Goal: Task Accomplishment & Management: Use online tool/utility

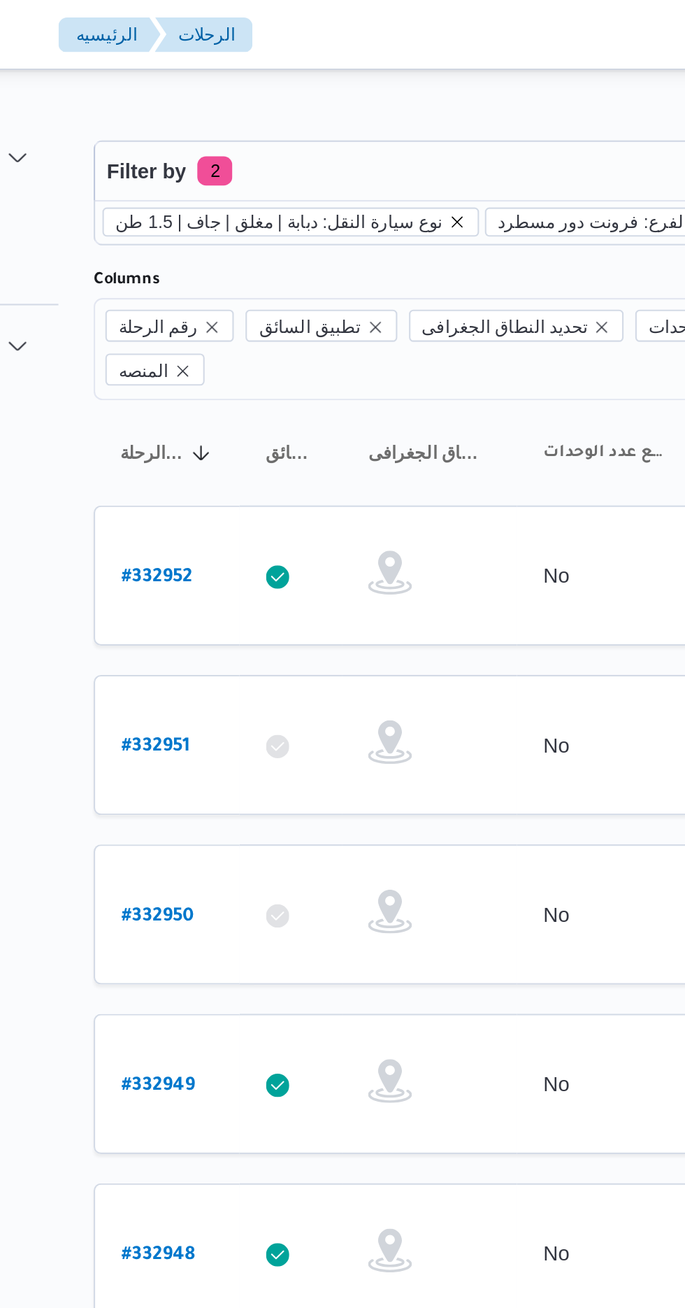
click at [352, 105] on icon "remove selected entity" at bounding box center [356, 106] width 8 height 8
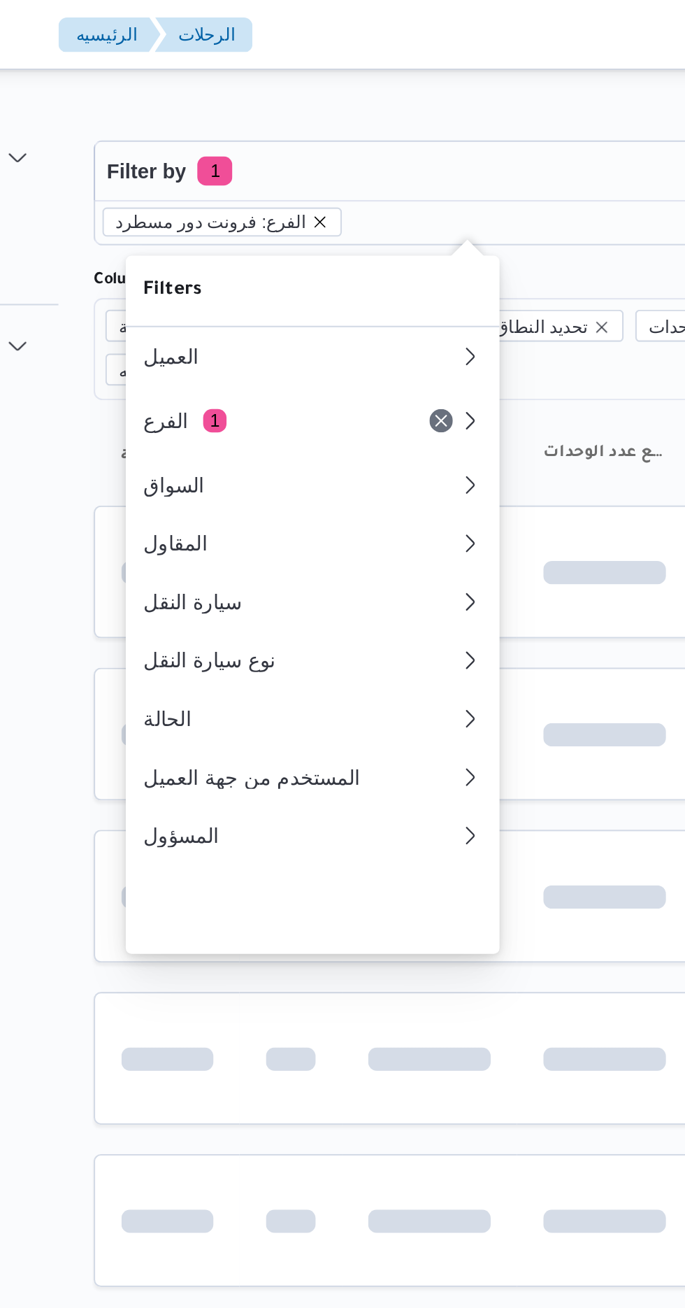
click at [288, 106] on icon "remove selected entity" at bounding box center [291, 106] width 6 height 6
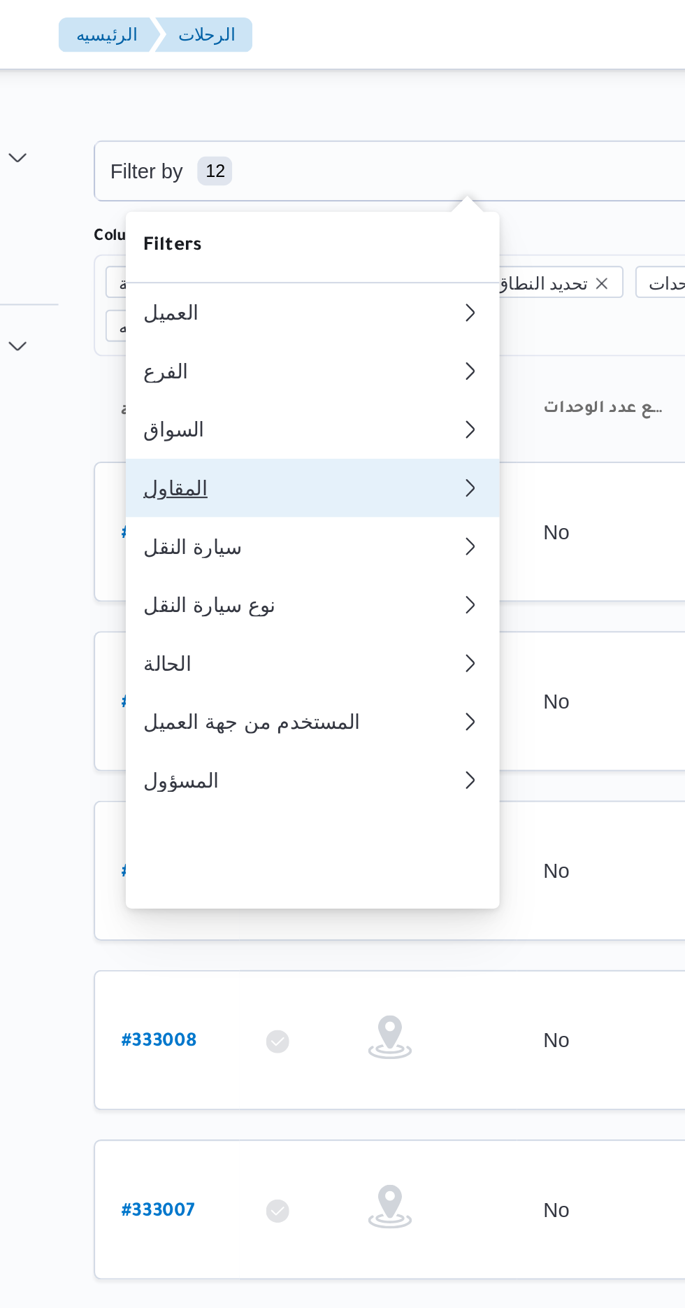
click at [315, 239] on div "المقاول" at bounding box center [278, 233] width 145 height 11
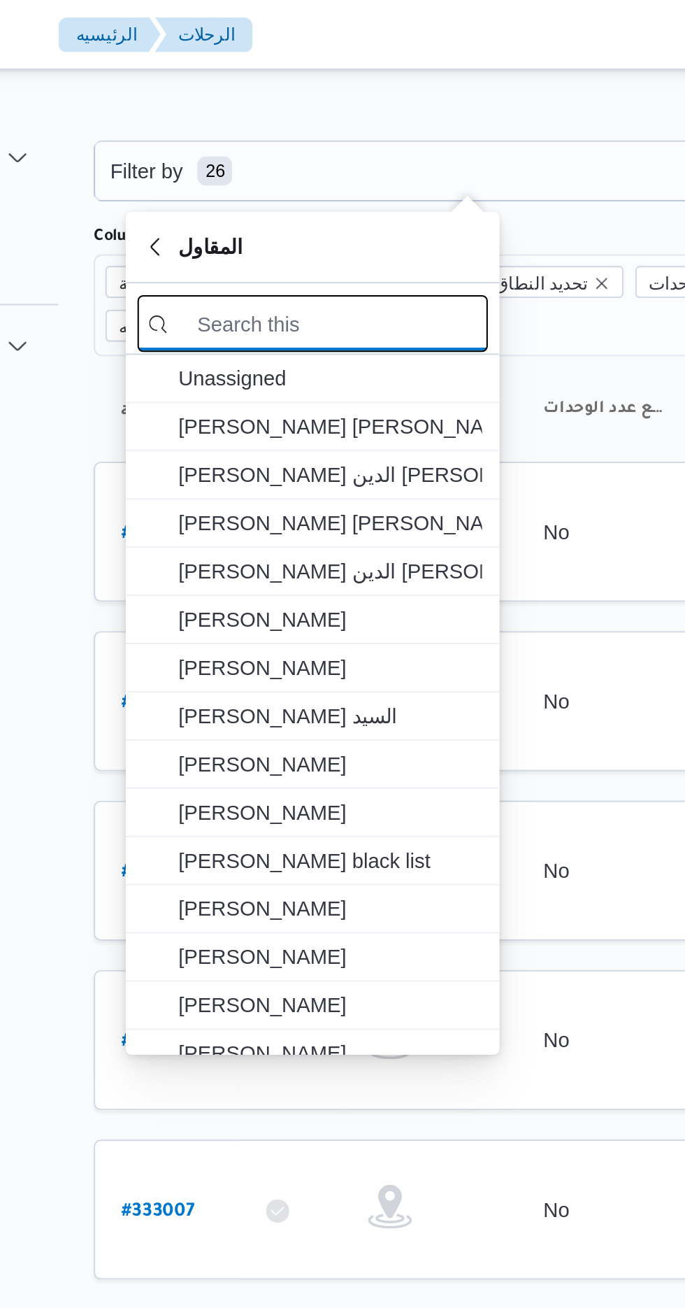
click at [302, 151] on input "search filters" at bounding box center [287, 154] width 168 height 27
type input "ع"
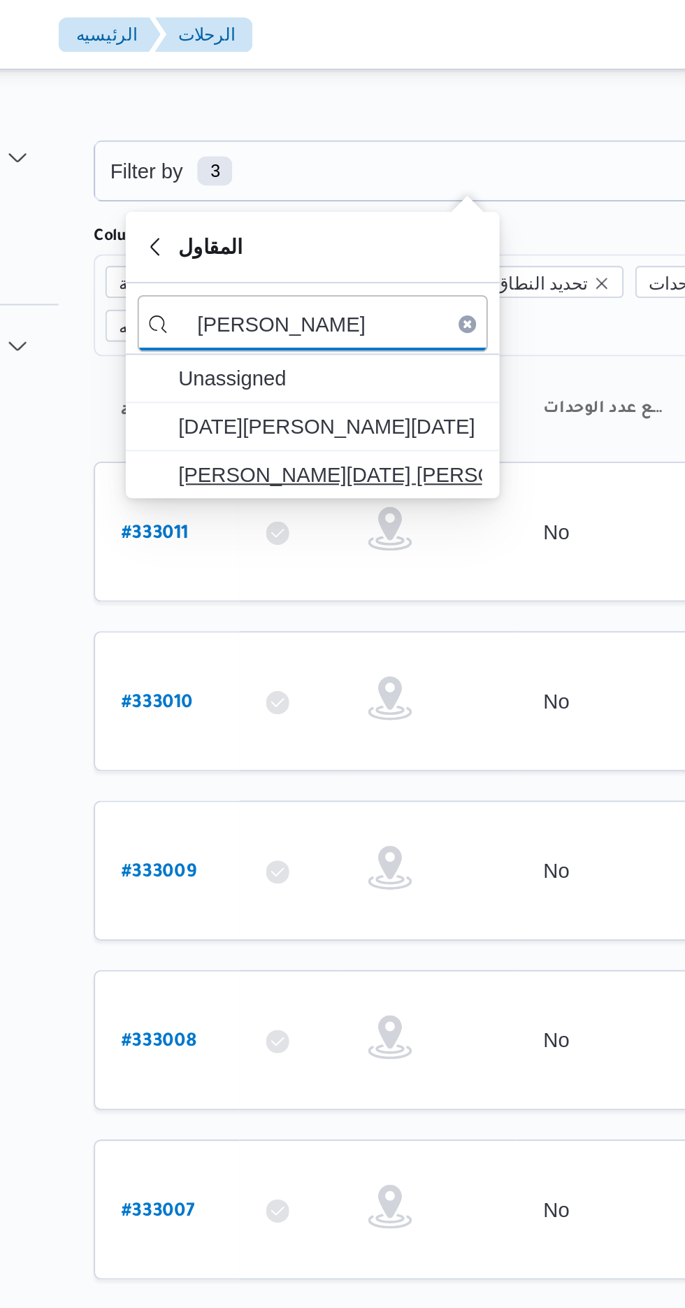
type input "[PERSON_NAME]"
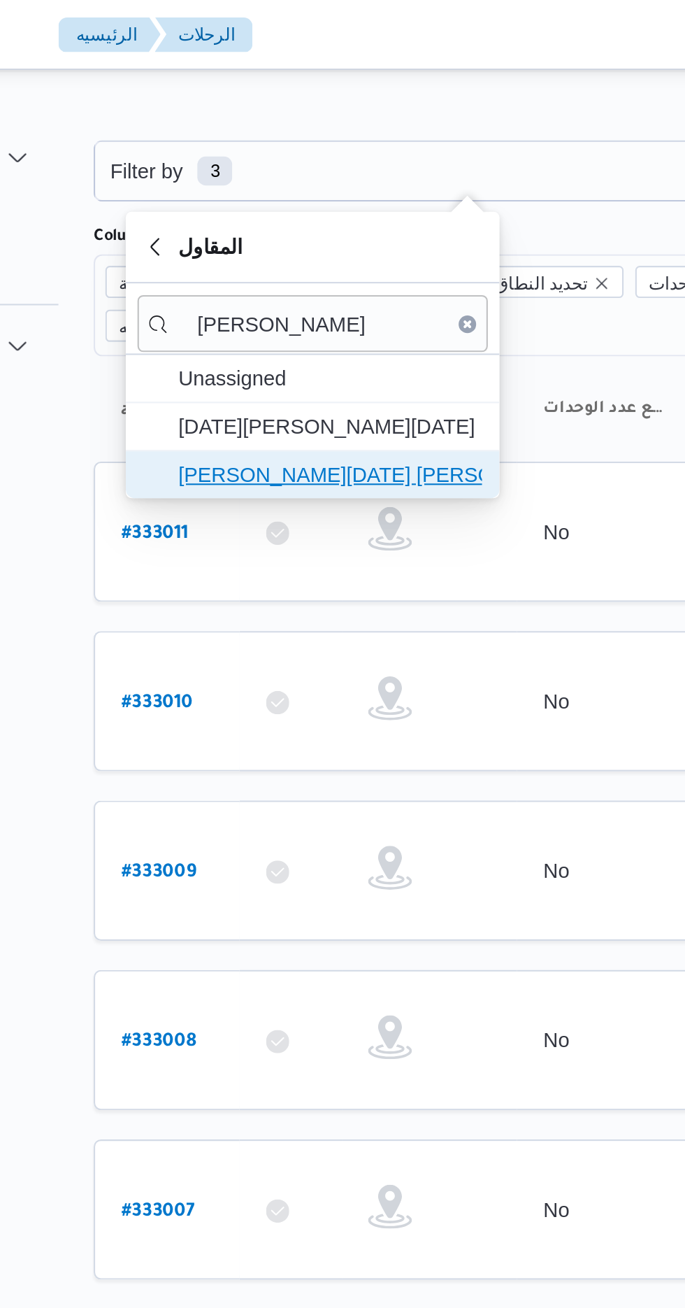
click at [331, 225] on span "[PERSON_NAME][DATE] [PERSON_NAME]" at bounding box center [294, 227] width 145 height 17
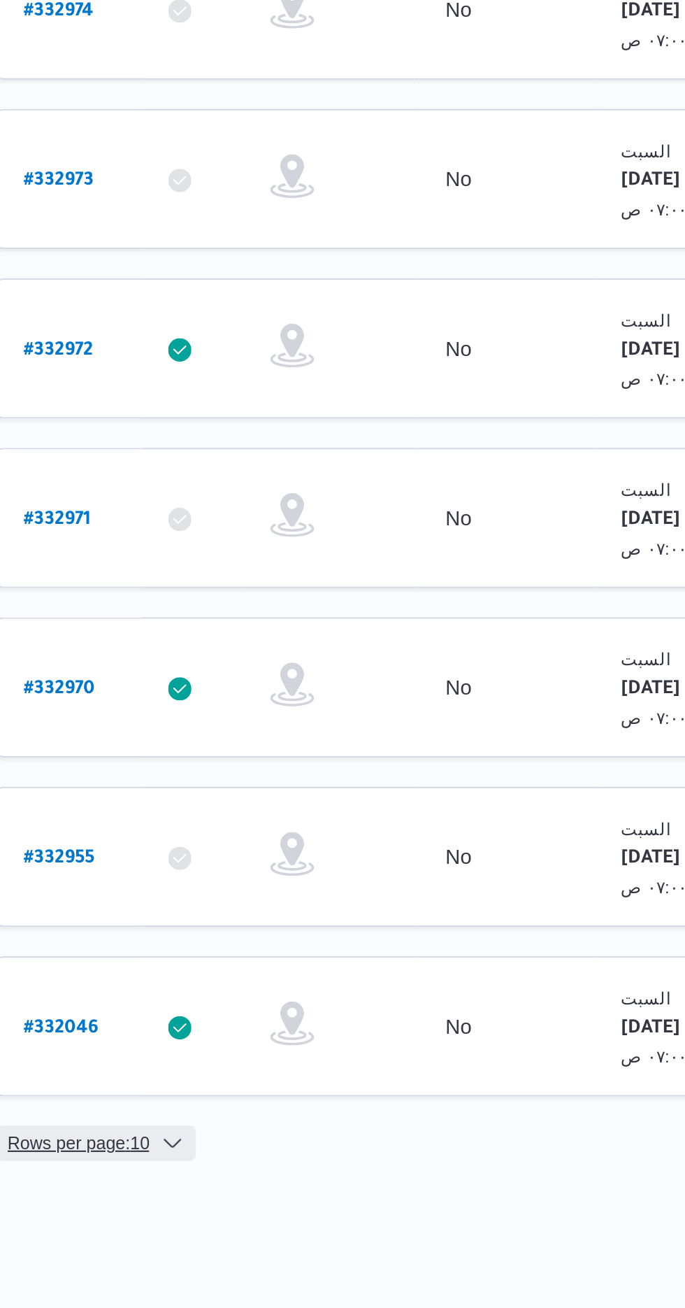
click at [236, 1053] on span "Rows per page : 10" at bounding box center [221, 1061] width 68 height 17
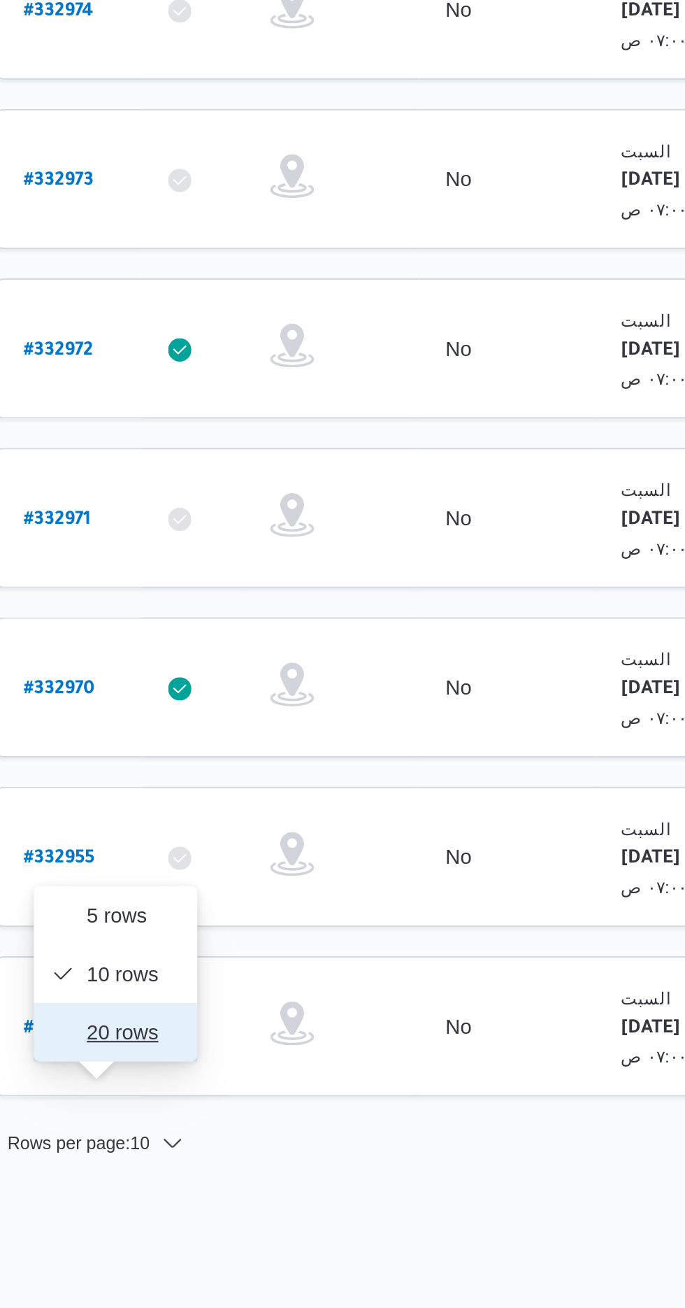
click at [232, 1004] on span "20 rows" at bounding box center [247, 1008] width 45 height 11
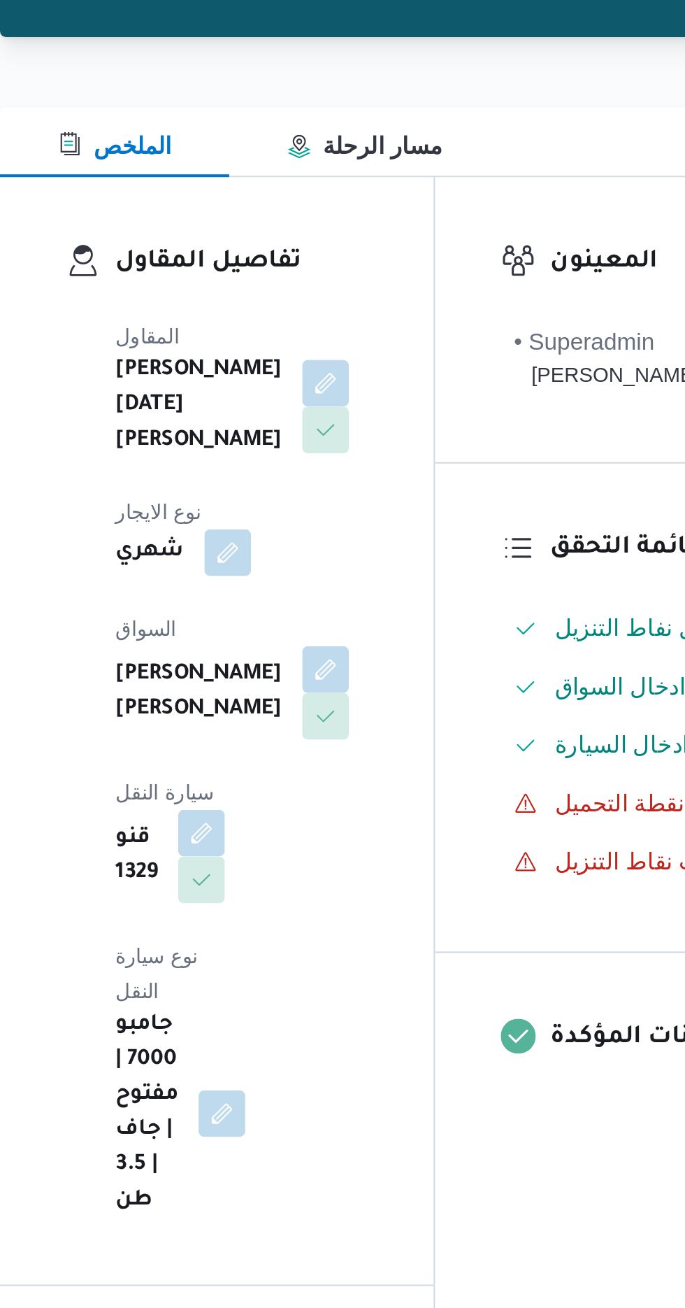
scroll to position [101, 0]
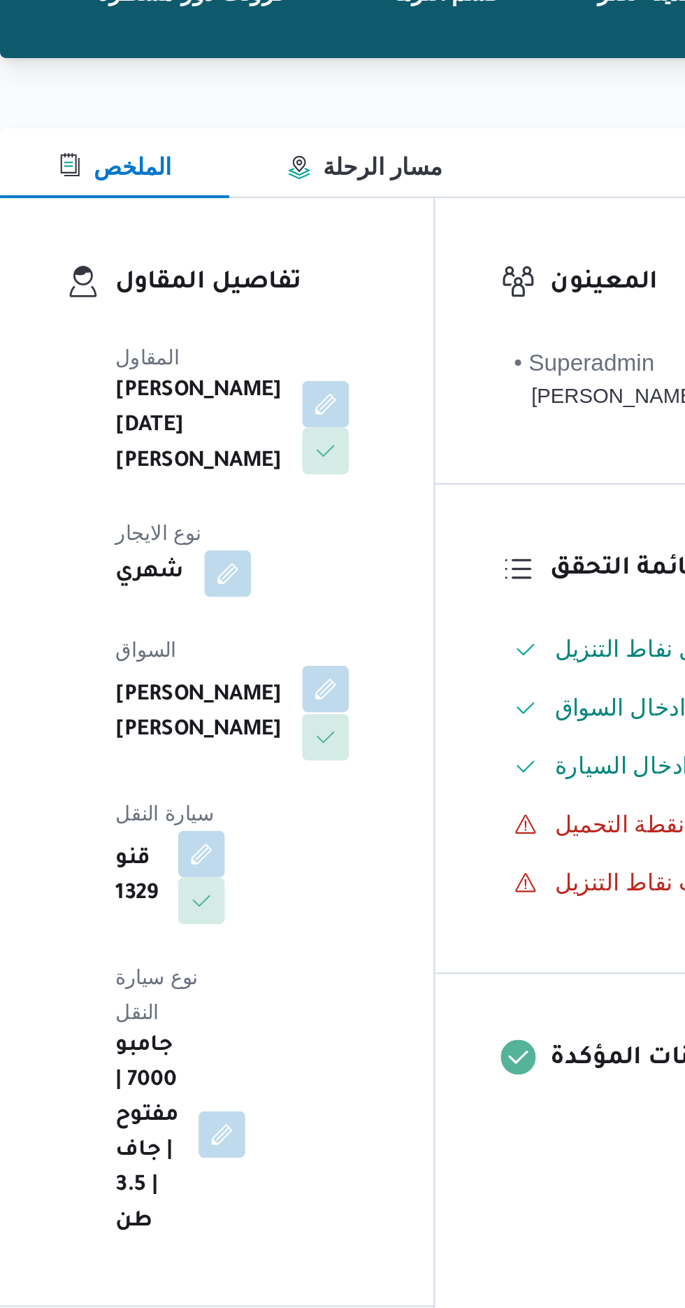
click at [327, 379] on button "button" at bounding box center [338, 390] width 22 height 22
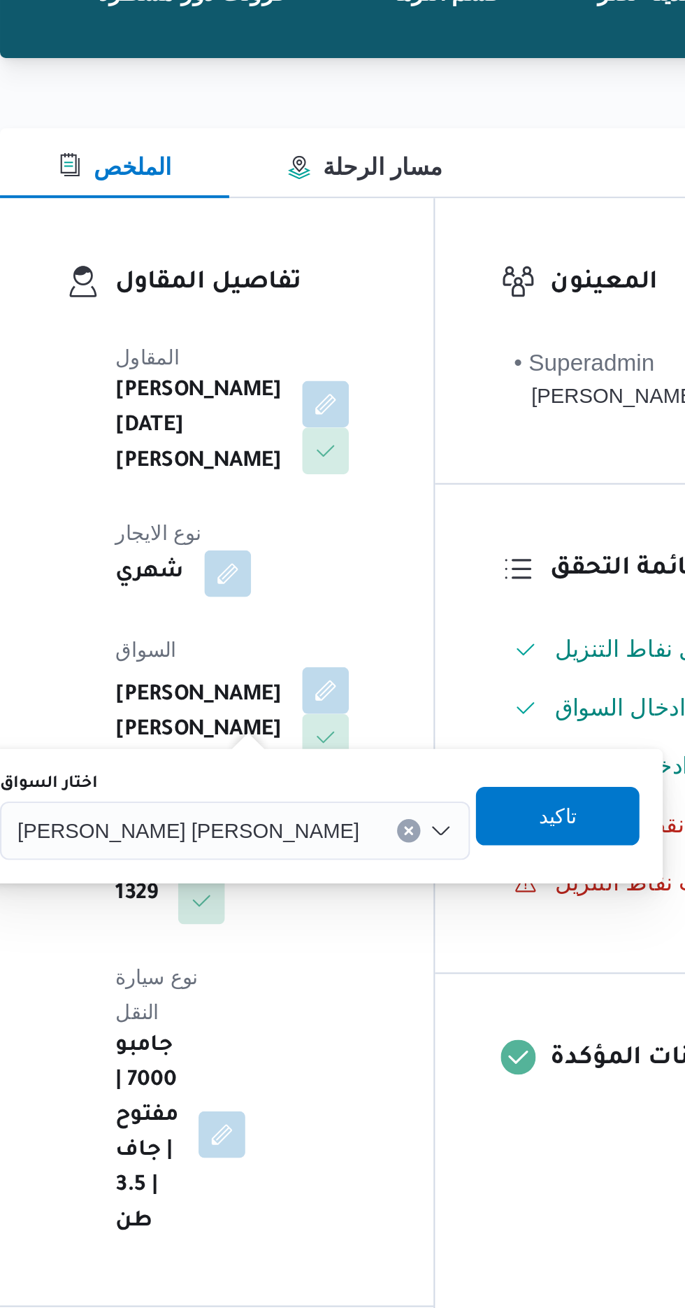
click at [359, 453] on input "اختار السواق" at bounding box center [359, 458] width 1 height 17
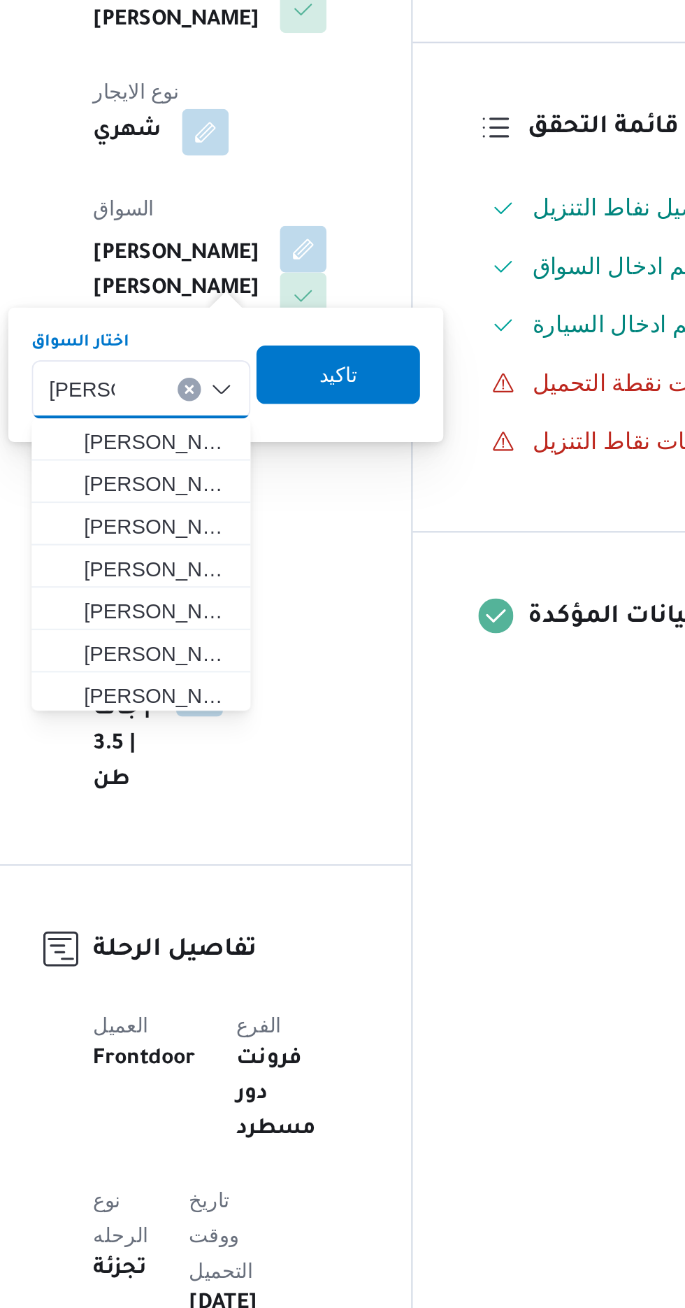
scroll to position [0, 0]
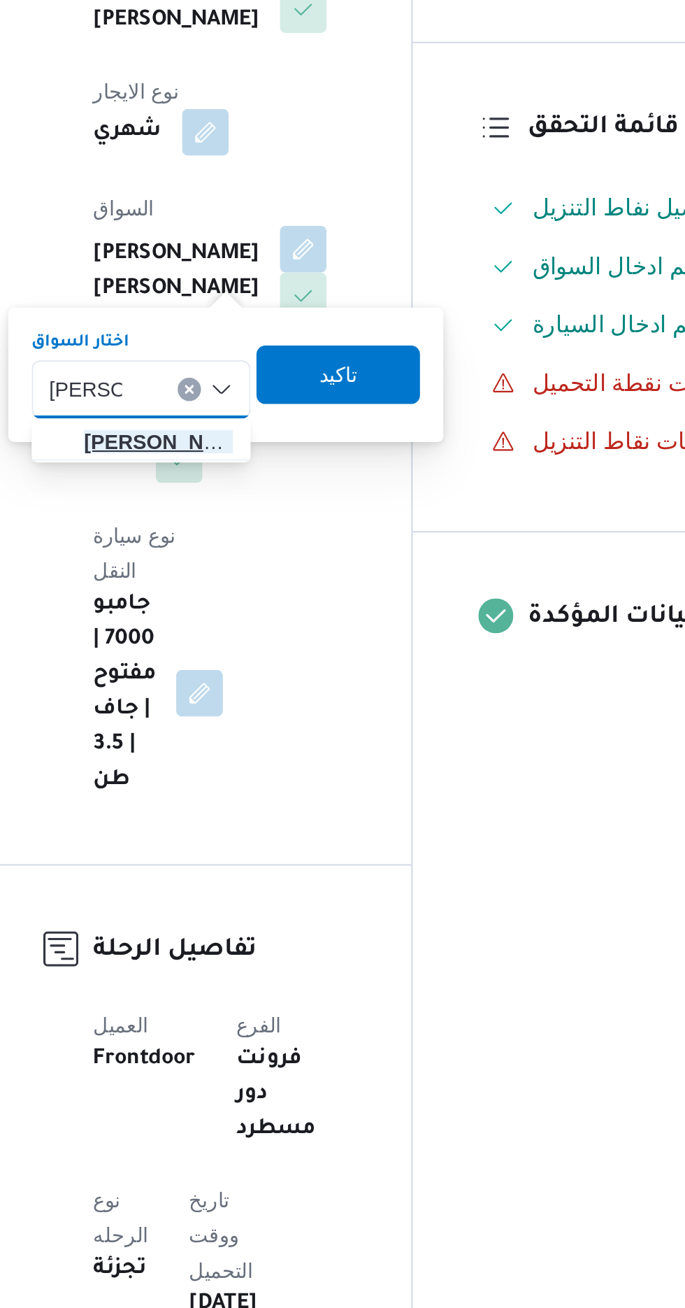
type input "[PERSON_NAME]"
click at [280, 478] on span "[PERSON_NAME] ويش [PERSON_NAME]" at bounding box center [268, 483] width 71 height 17
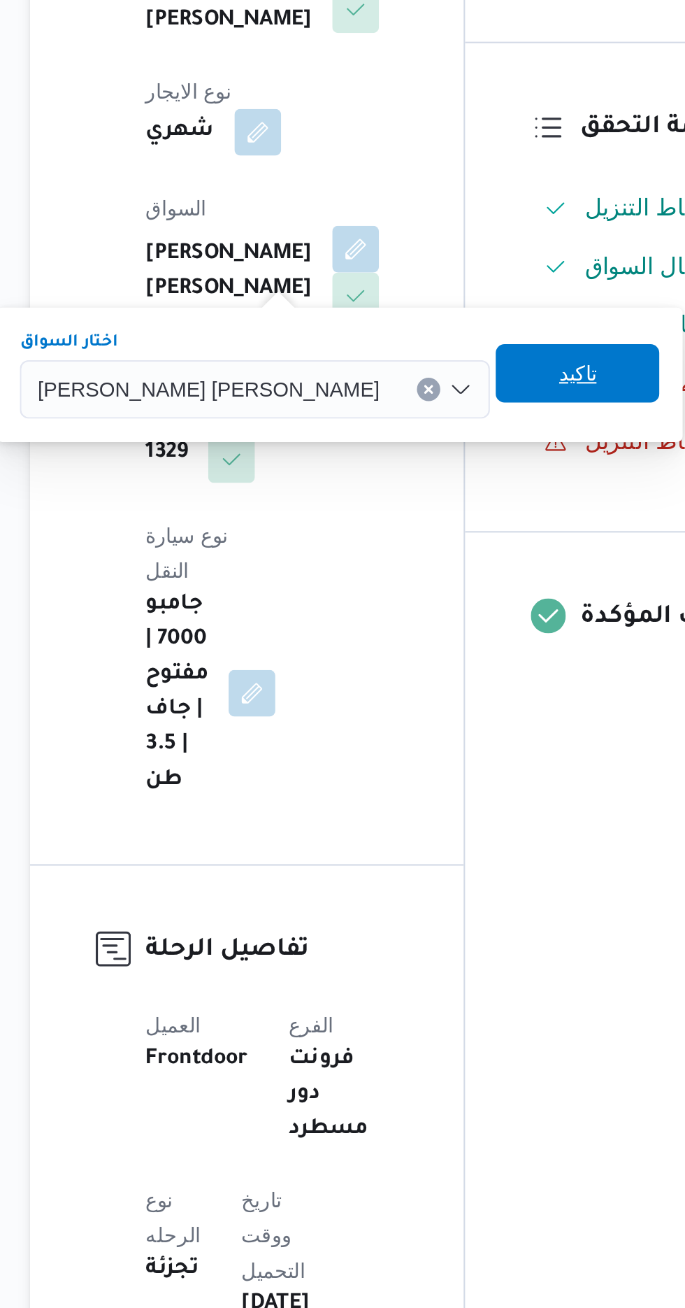
click at [405, 450] on span "تاكيد" at bounding box center [444, 450] width 78 height 28
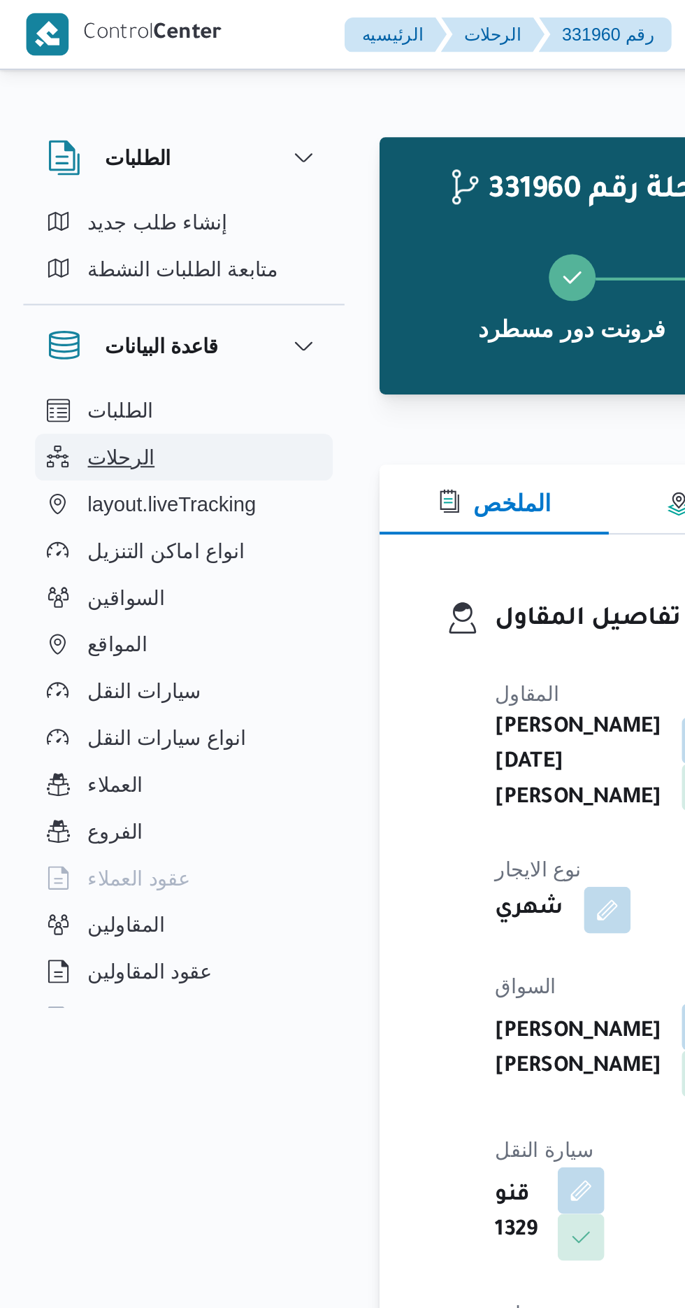
click at [83, 220] on button "الرحلات" at bounding box center [88, 219] width 143 height 22
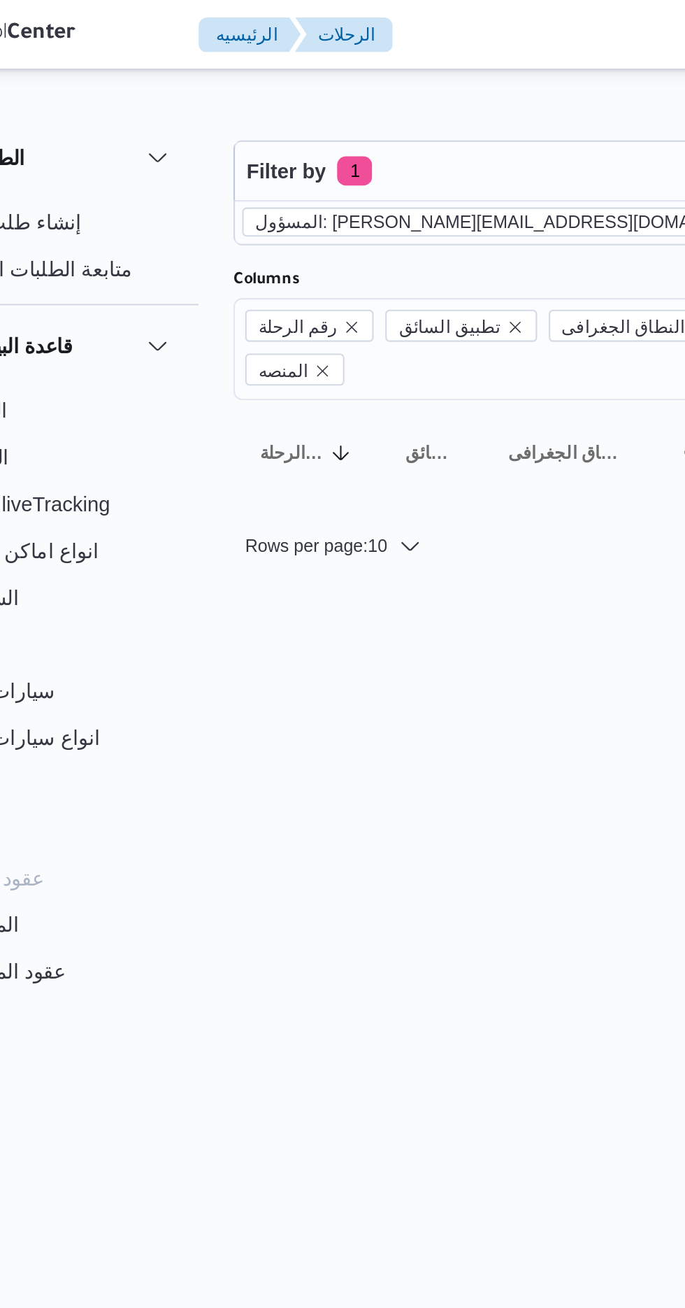
click at [445, 108] on icon "remove selected entity" at bounding box center [448, 106] width 6 height 6
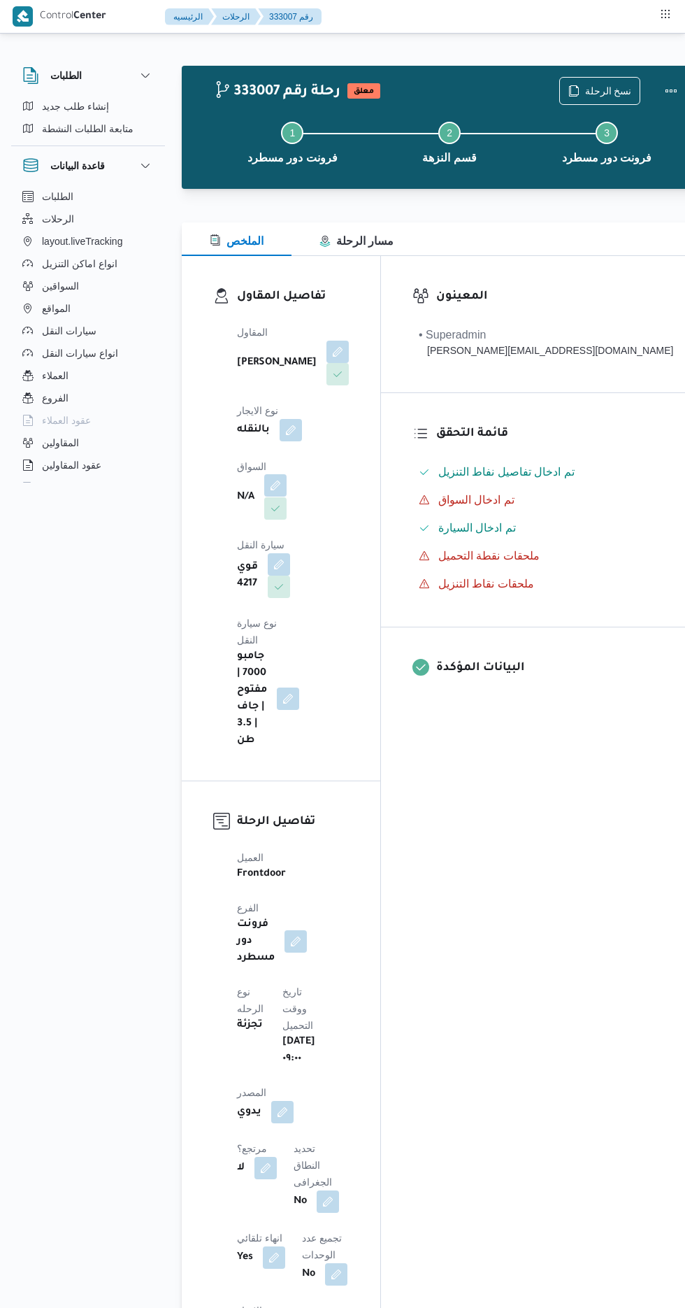
click at [267, 474] on button "button" at bounding box center [275, 485] width 22 height 22
click at [224, 536] on div "Search" at bounding box center [232, 531] width 105 height 28
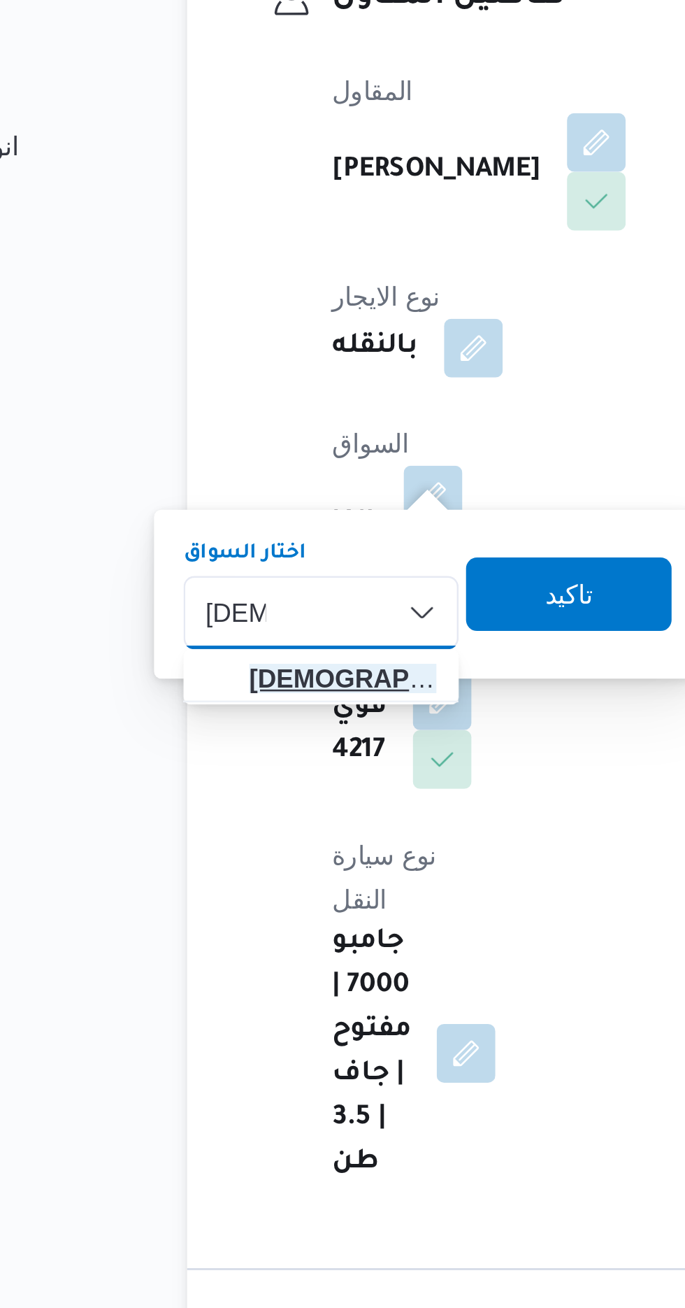
type input "اسلام"
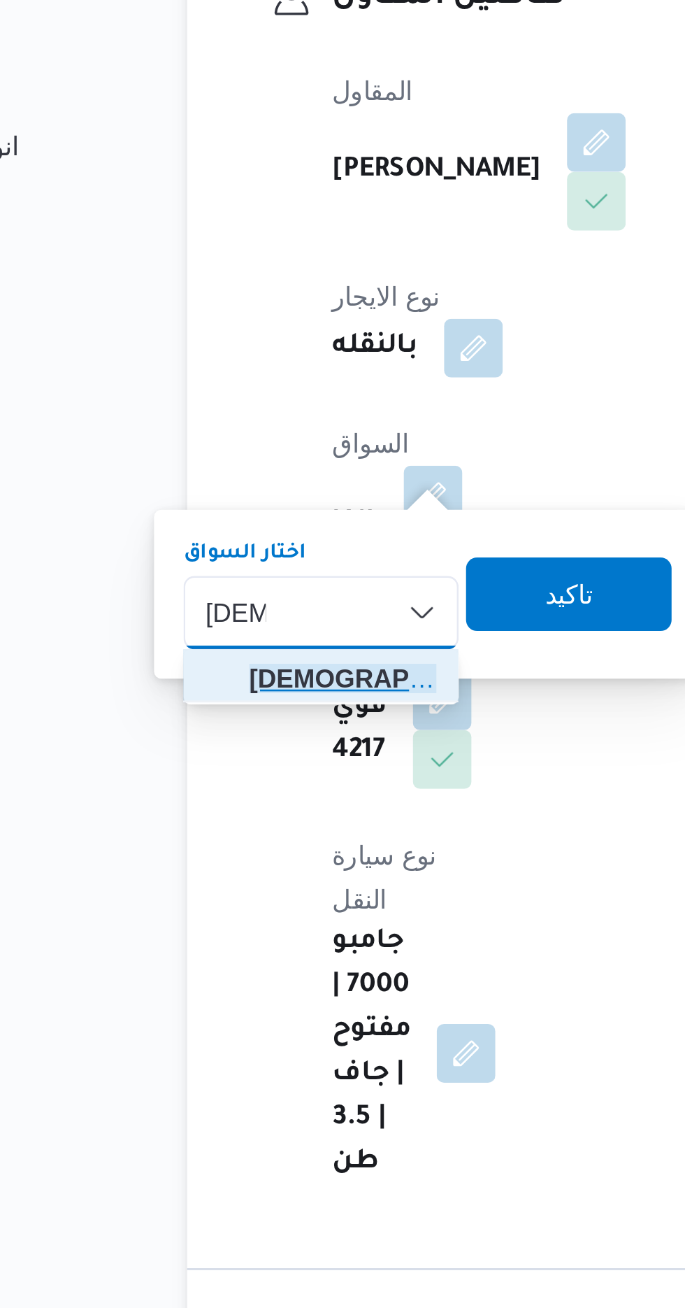
click at [255, 552] on span "اسلام صباح عبدالعال عبدالعال السيد" at bounding box center [241, 556] width 71 height 17
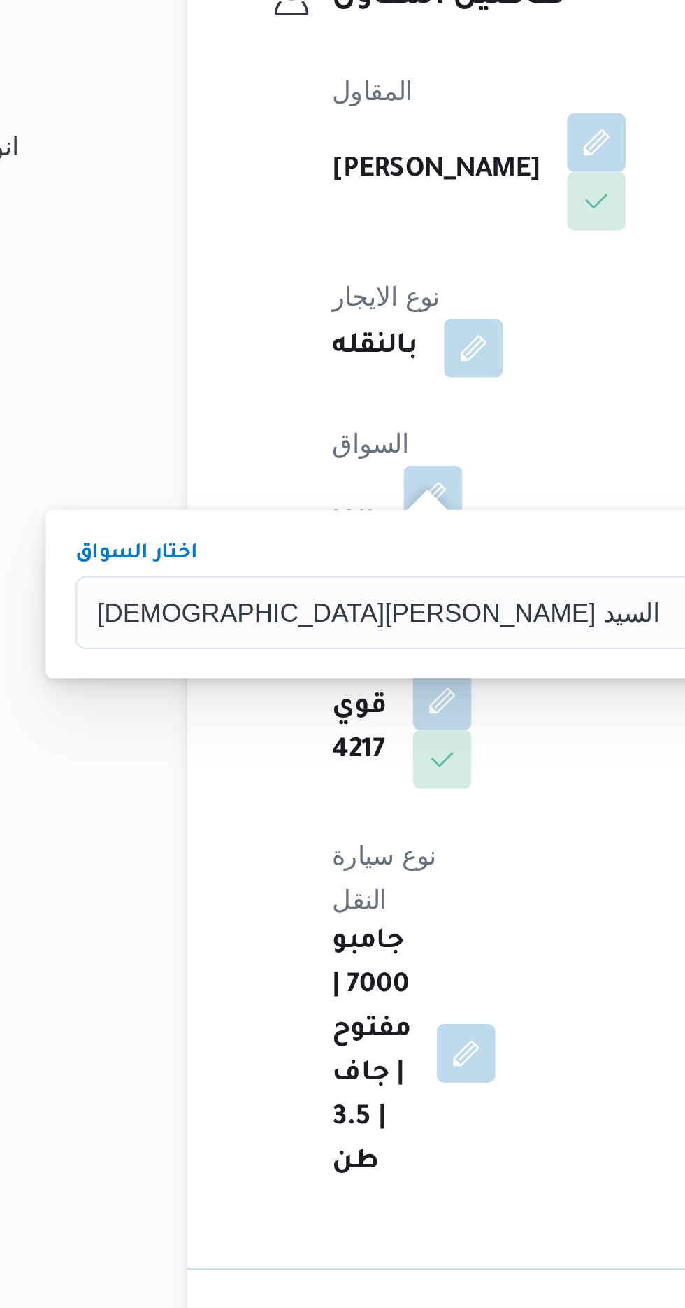
click at [418, 526] on span "تاكيد" at bounding box center [457, 523] width 78 height 28
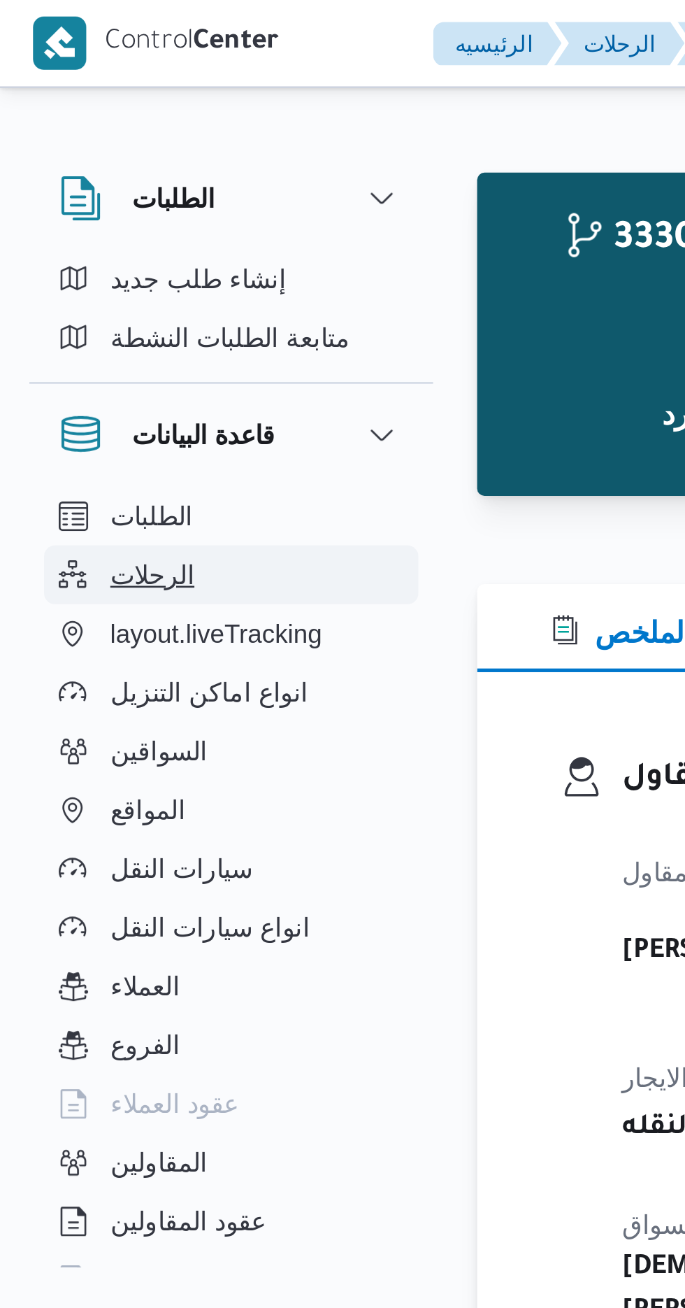
click at [69, 221] on span "الرحلات" at bounding box center [58, 218] width 32 height 17
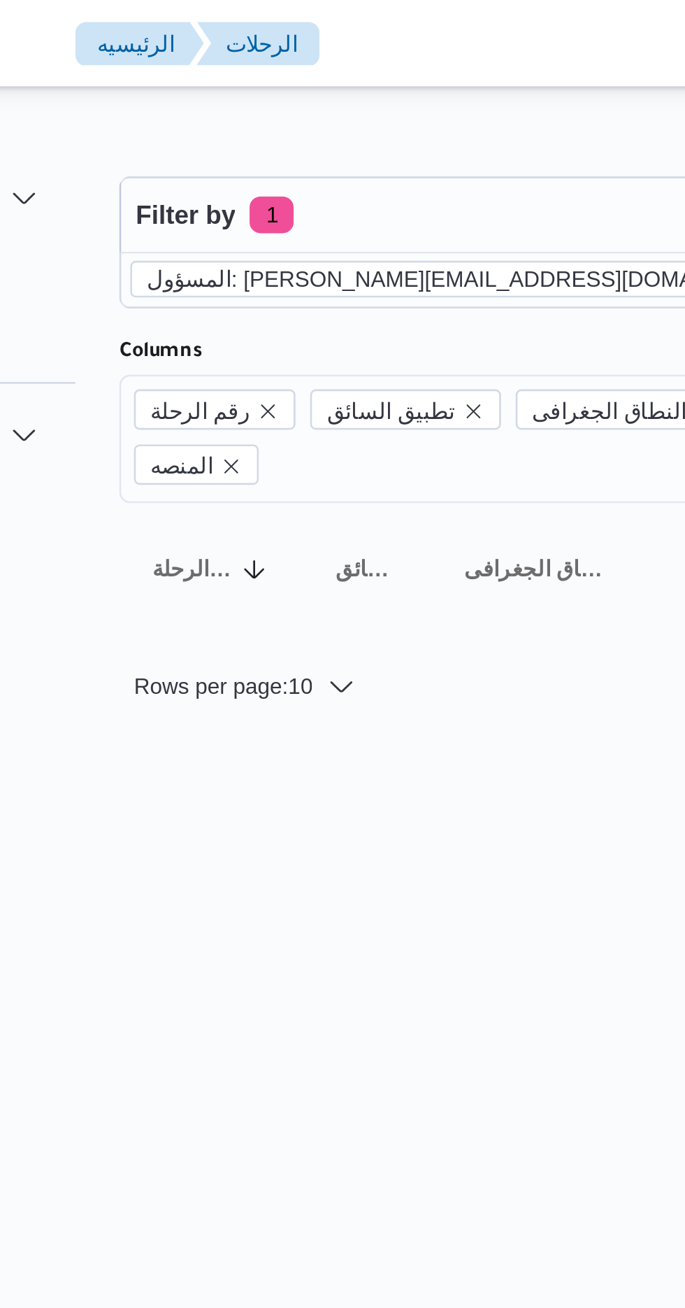
click at [445, 106] on icon "remove selected entity" at bounding box center [448, 106] width 6 height 6
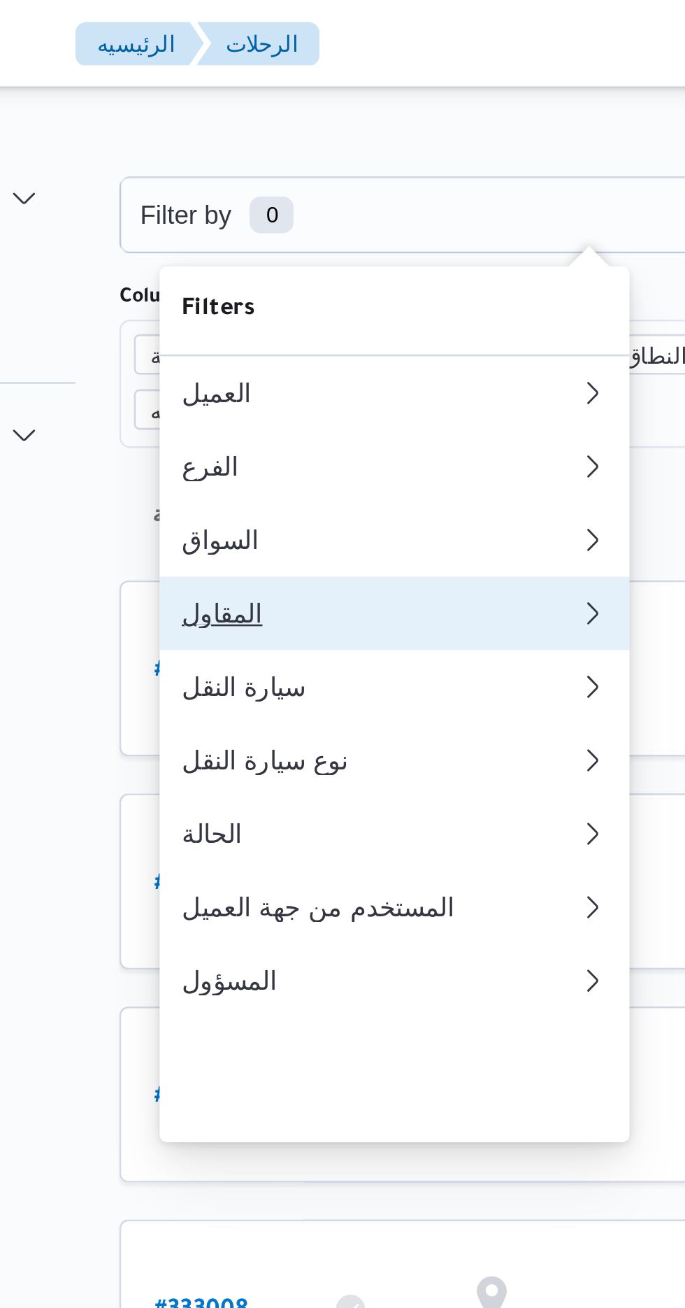
click at [277, 239] on div "المقاول" at bounding box center [281, 233] width 151 height 11
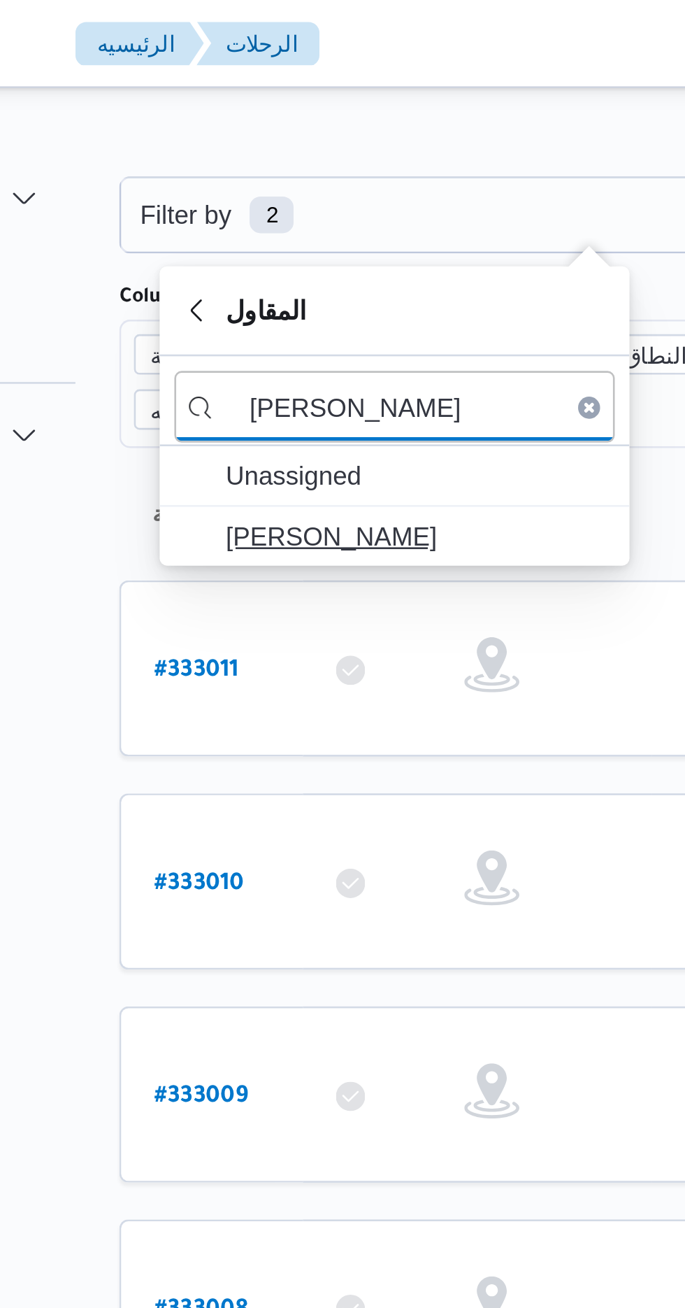
type input "محمد شبل"
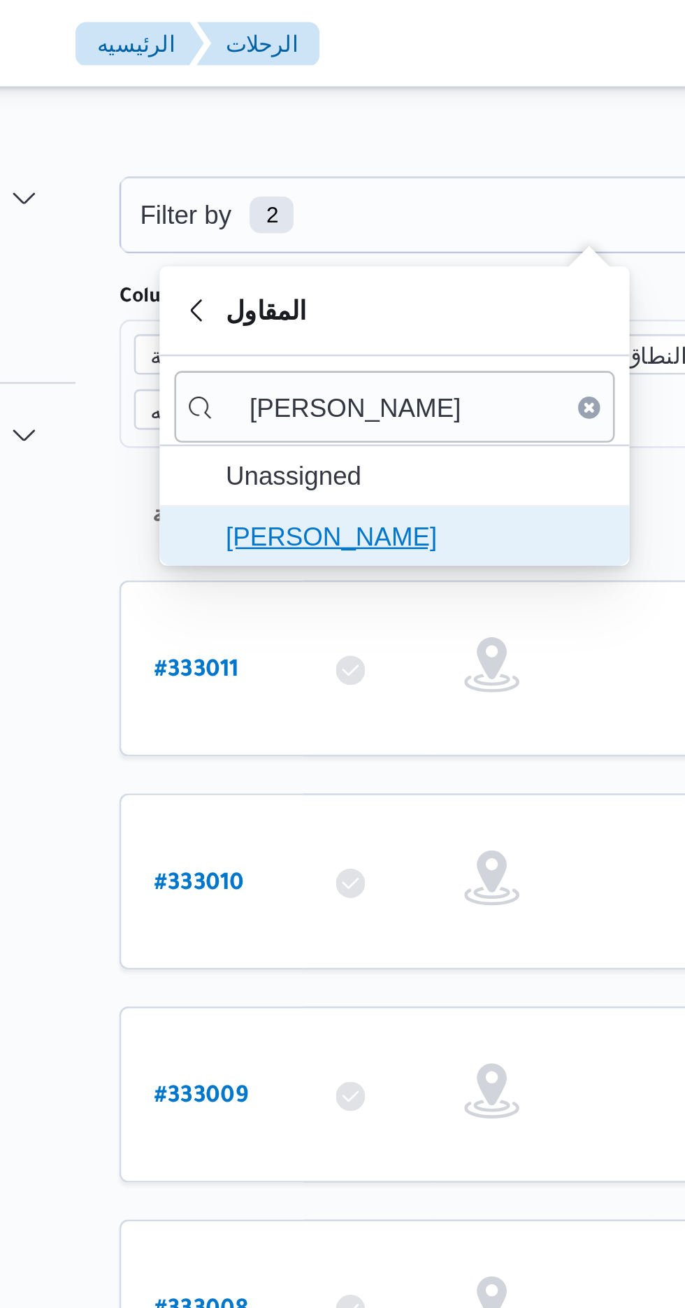
click at [315, 204] on span "محمد شبل عبدالقادر شبل" at bounding box center [294, 204] width 145 height 17
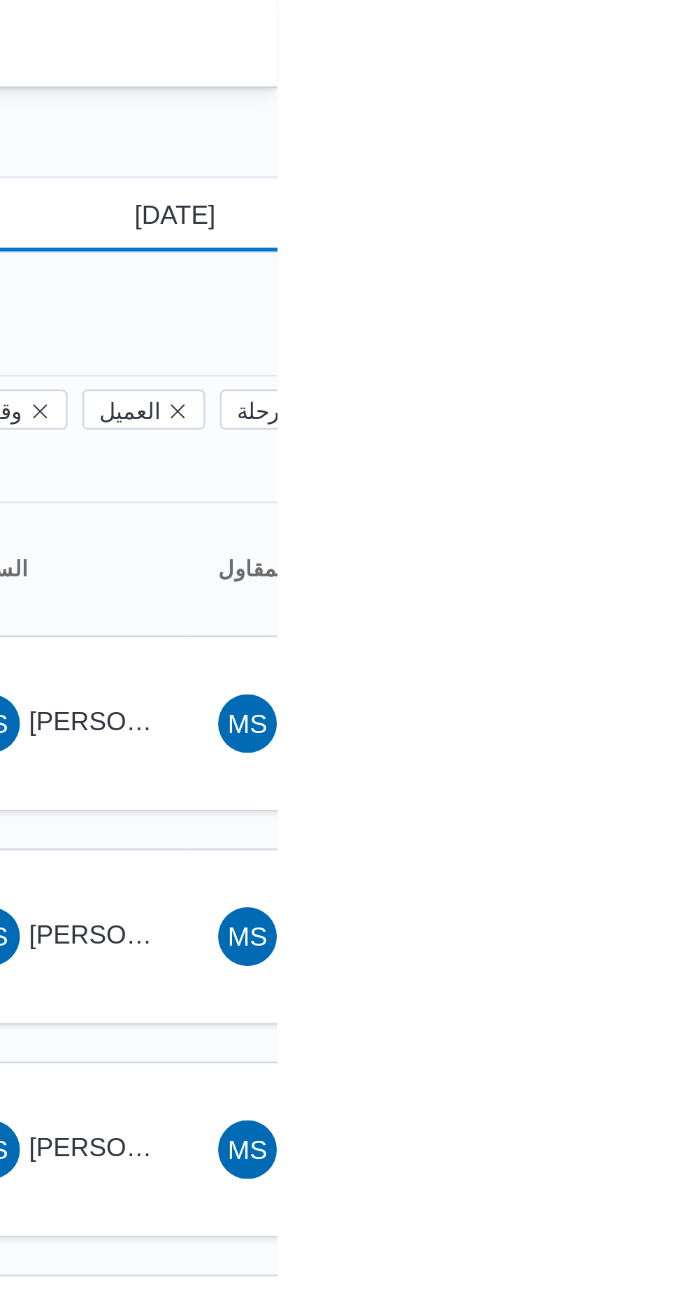
click at [643, 85] on input "[DATE]" at bounding box center [636, 82] width 159 height 28
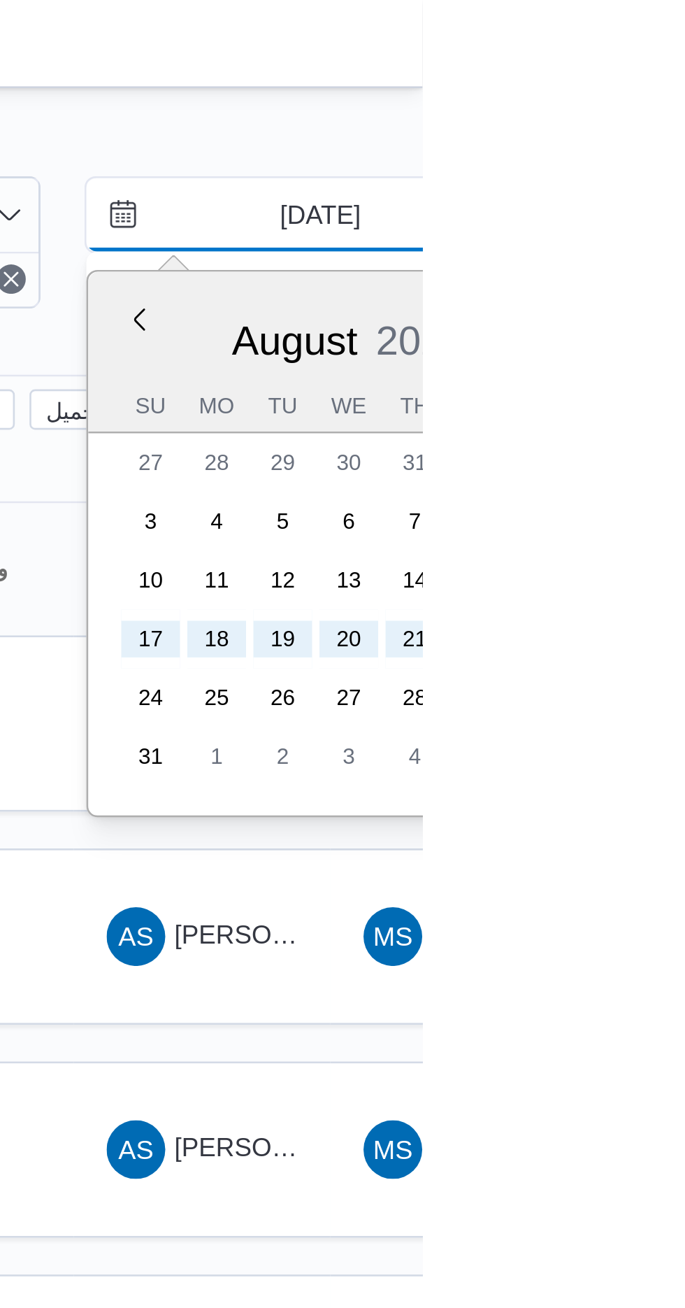
type input "[DATE]"
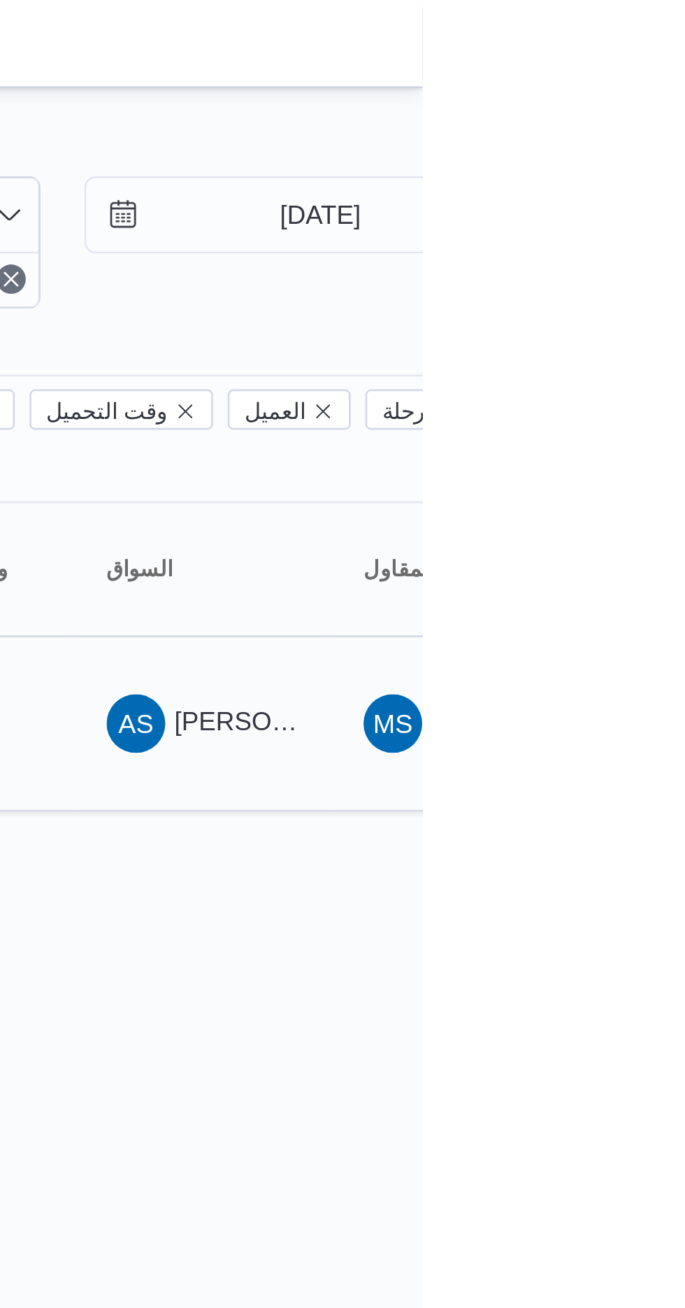
click at [600, 264] on span "AS علي صلاح علي زيدان" at bounding box center [601, 275] width 73 height 22
